Goal: Navigation & Orientation: Find specific page/section

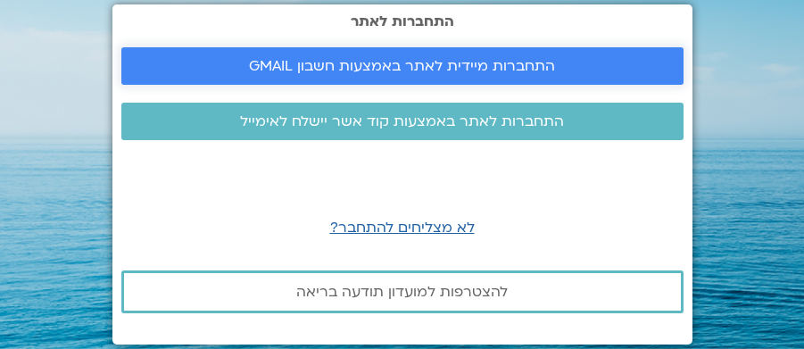
click at [390, 66] on span "התחברות מיידית לאתר באמצעות חשבון GMAIL" at bounding box center [402, 66] width 306 height 16
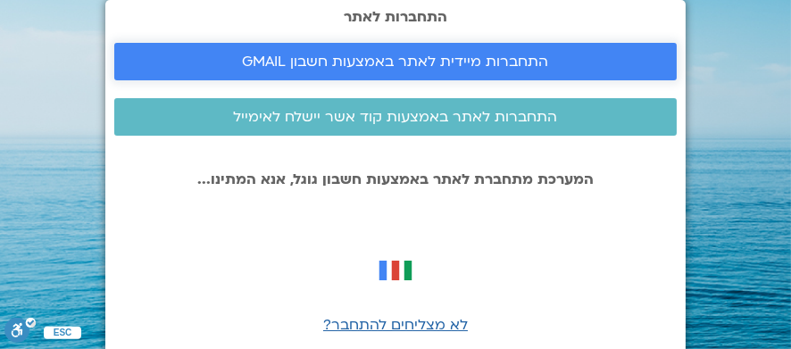
click at [478, 63] on span "התחברות מיידית לאתר באמצעות חשבון GMAIL" at bounding box center [396, 62] width 306 height 16
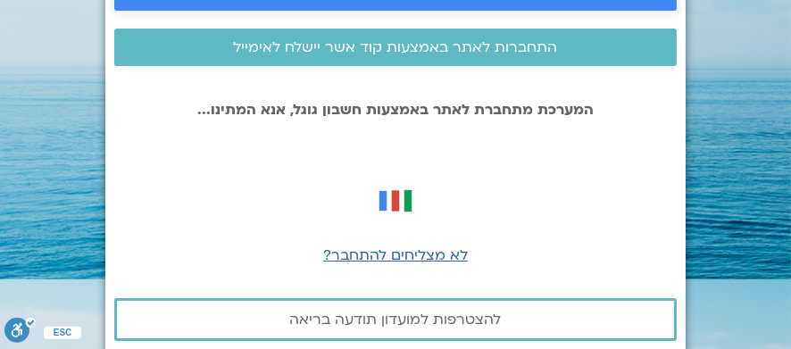
scroll to position [92, 0]
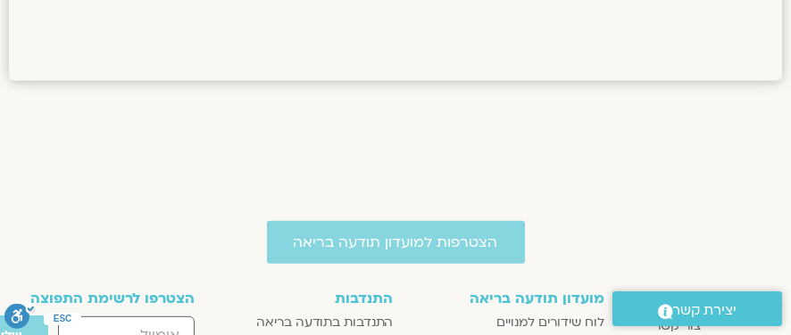
scroll to position [1428, 0]
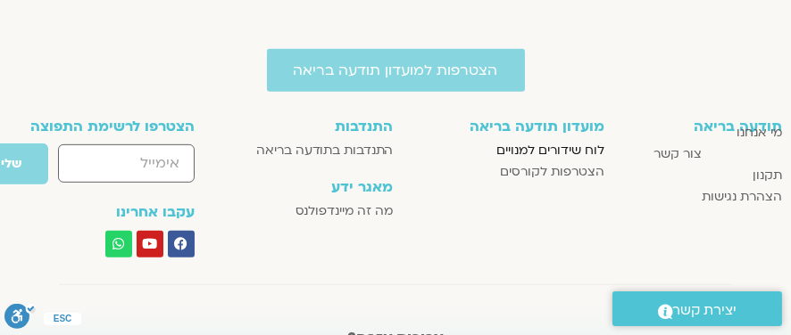
click at [531, 149] on span "לוח שידורים למנויים" at bounding box center [550, 150] width 108 height 21
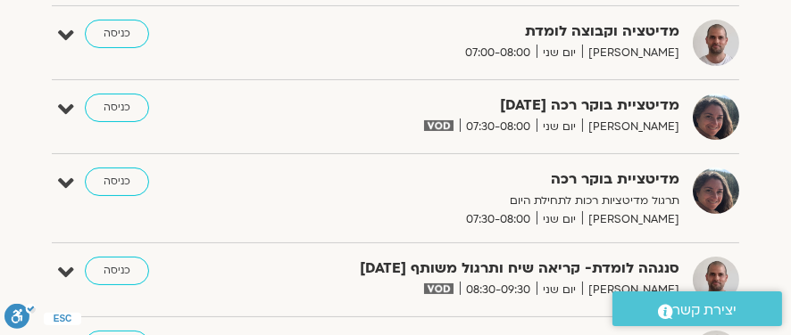
scroll to position [446, 0]
